Goal: Task Accomplishment & Management: Complete application form

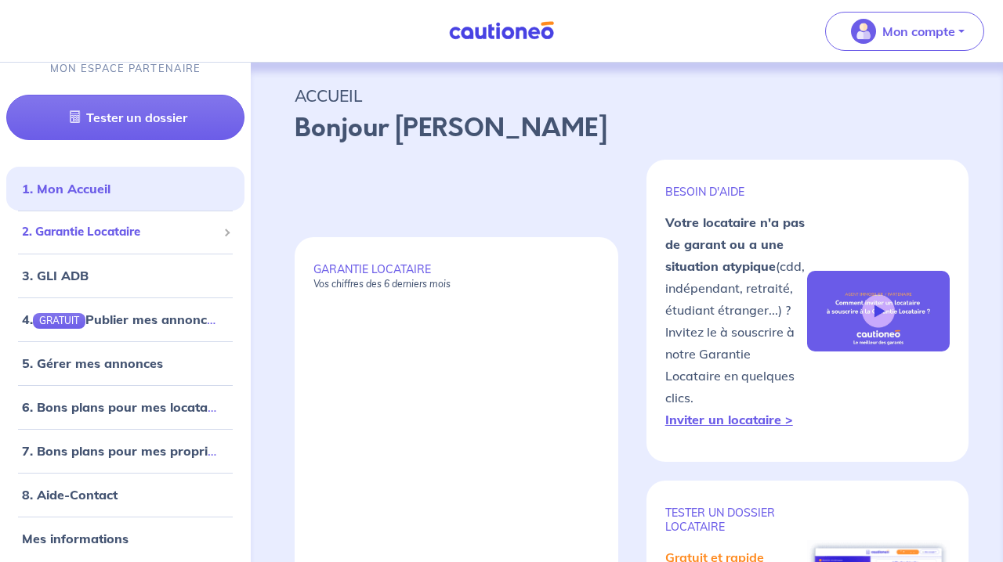
scroll to position [20, 0]
click at [134, 232] on span "2. Garantie Locataire" at bounding box center [119, 233] width 195 height 18
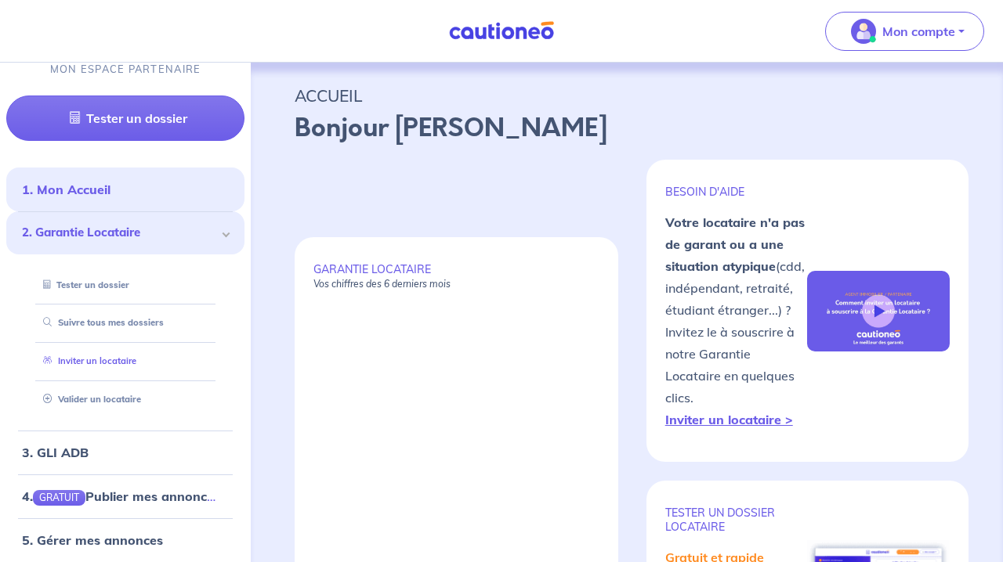
click at [96, 356] on link "Inviter un locataire" at bounding box center [86, 361] width 99 height 11
select select "FR"
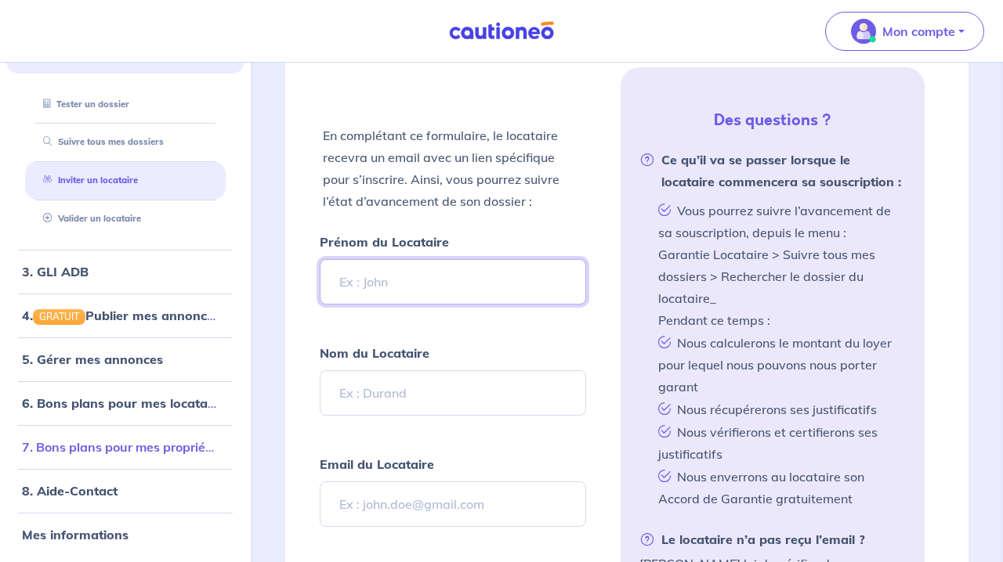
scroll to position [193, 0]
type input "[PERSON_NAME]"
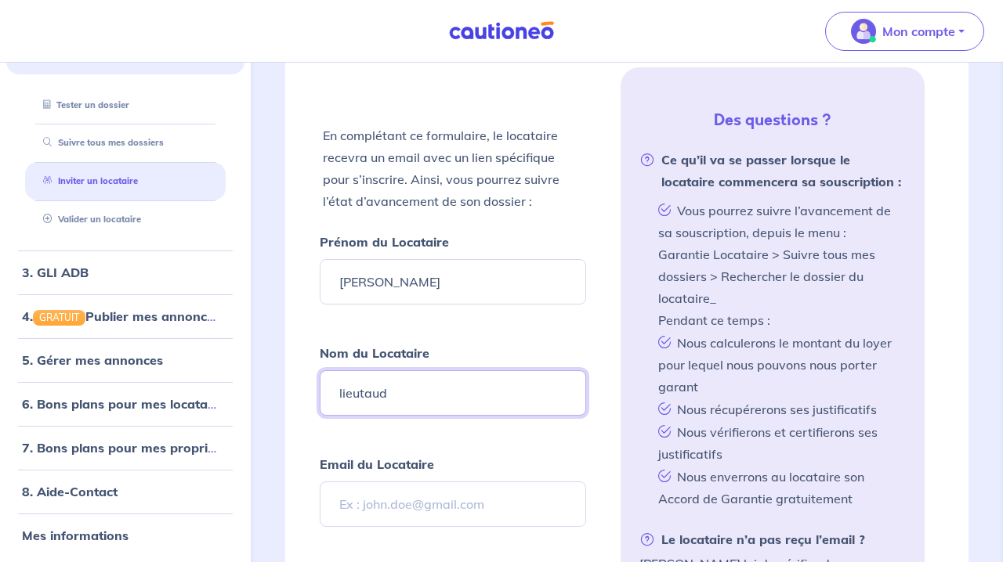
drag, startPoint x: 408, startPoint y: 389, endPoint x: 320, endPoint y: 391, distance: 88.5
click at [320, 391] on input "lieutaud" at bounding box center [453, 393] width 266 height 45
type input "lieutaud"
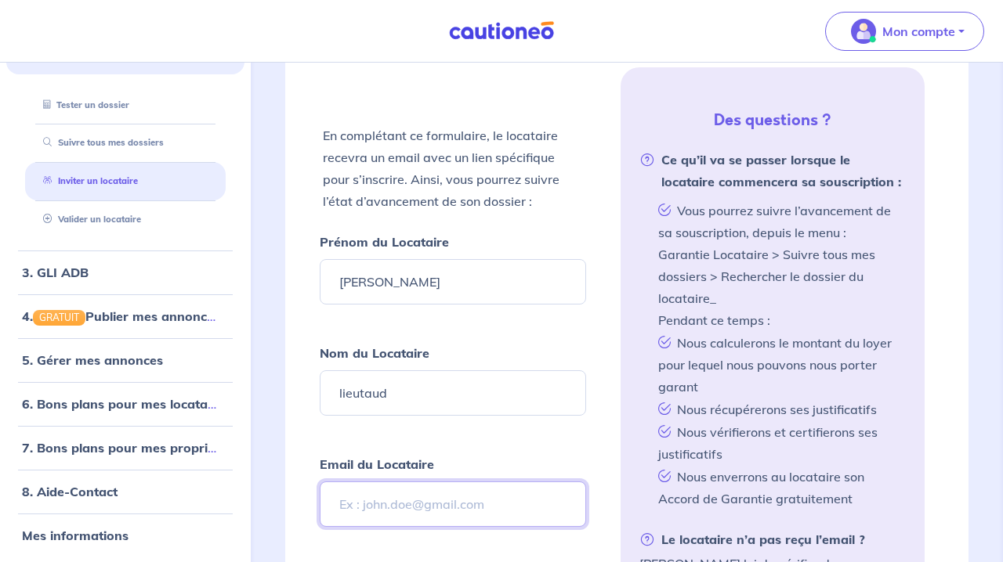
click at [368, 497] on input "Email du Locataire" at bounding box center [453, 504] width 266 height 45
paste input "[EMAIL_ADDRESS][DOMAIN_NAME]"
type input "[EMAIL_ADDRESS][DOMAIN_NAME]"
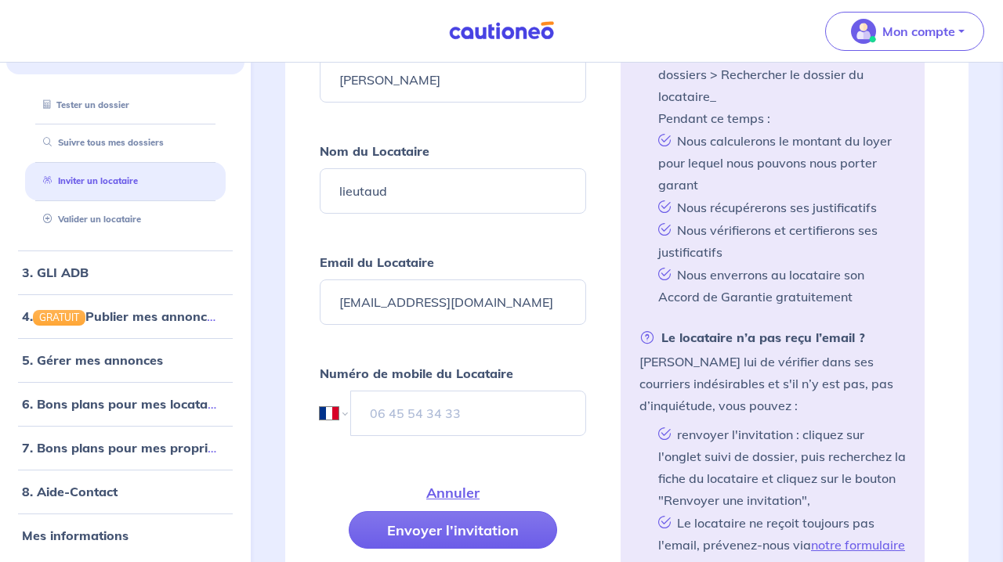
scroll to position [674, 0]
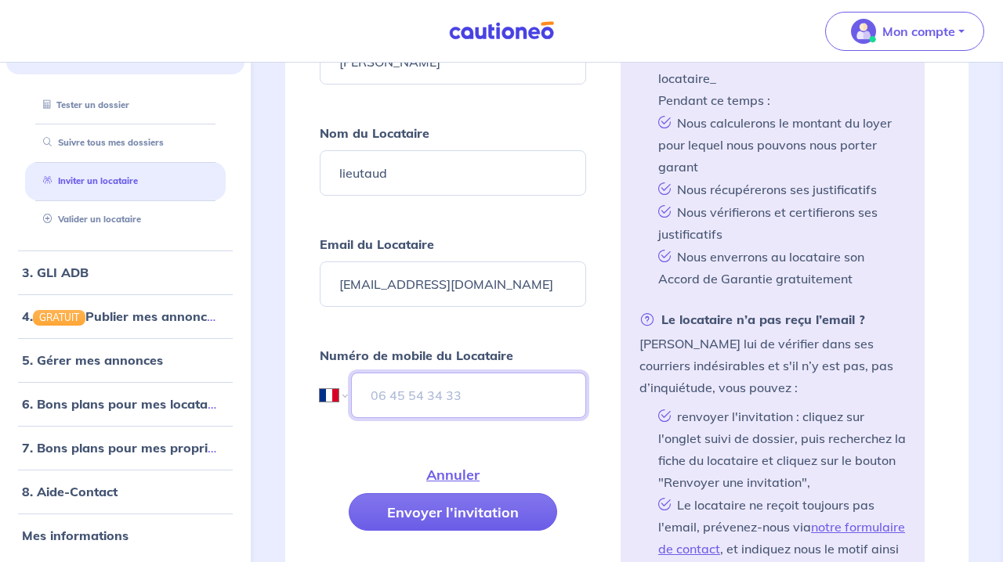
click at [394, 387] on input "tel" at bounding box center [468, 395] width 235 height 45
click at [399, 391] on input "tel" at bounding box center [468, 395] width 235 height 45
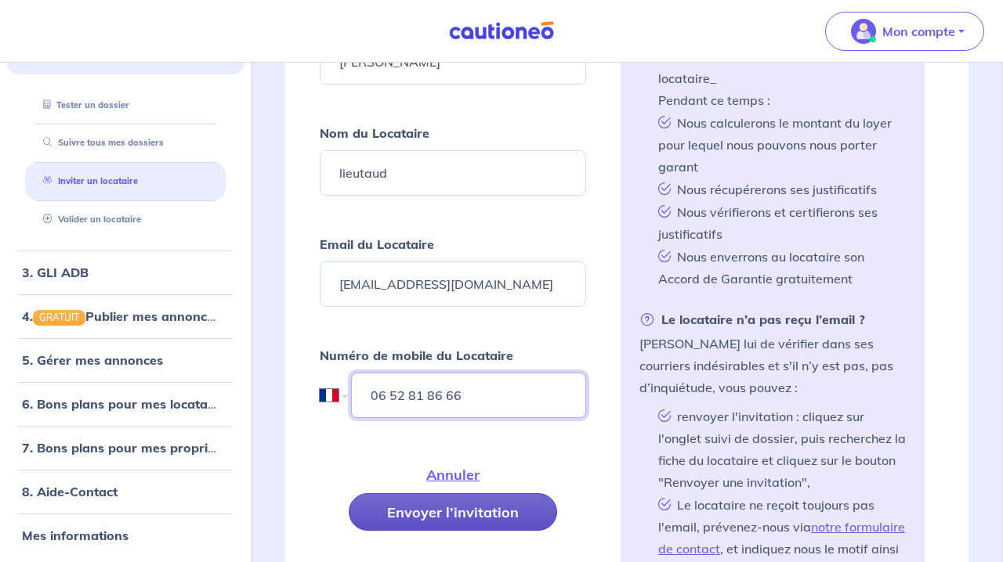
type input "06 52 81 86 66"
click at [428, 513] on button "Envoyer l’invitation" at bounding box center [453, 513] width 208 height 38
